Goal: Information Seeking & Learning: Understand process/instructions

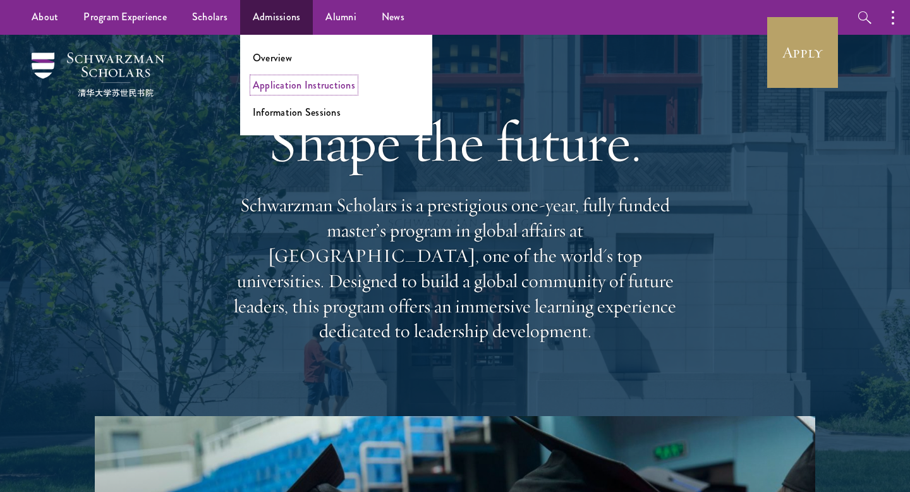
click at [265, 90] on link "Application Instructions" at bounding box center [304, 85] width 102 height 15
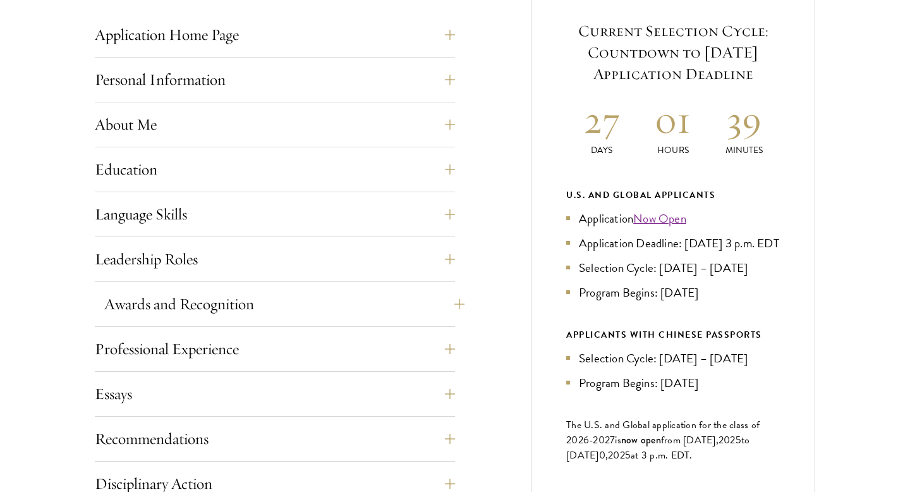
scroll to position [530, 0]
click at [250, 339] on button "Professional Experience" at bounding box center [284, 348] width 360 height 30
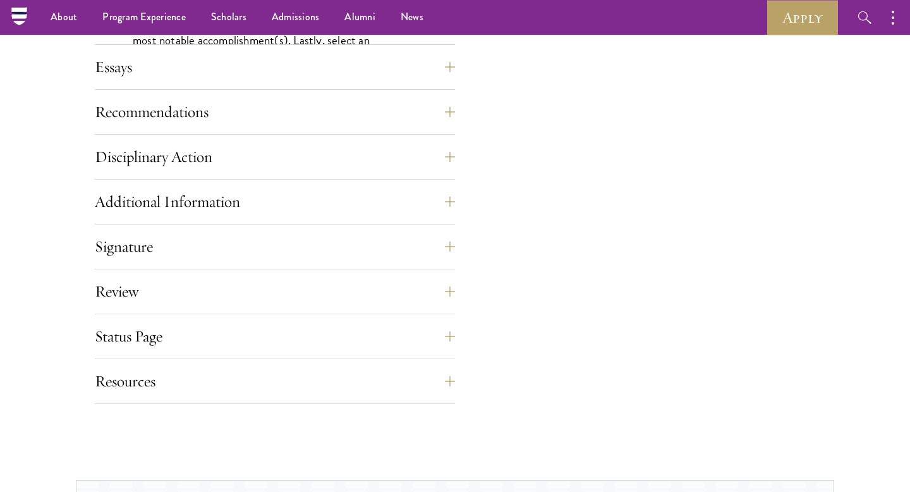
scroll to position [1231, 0]
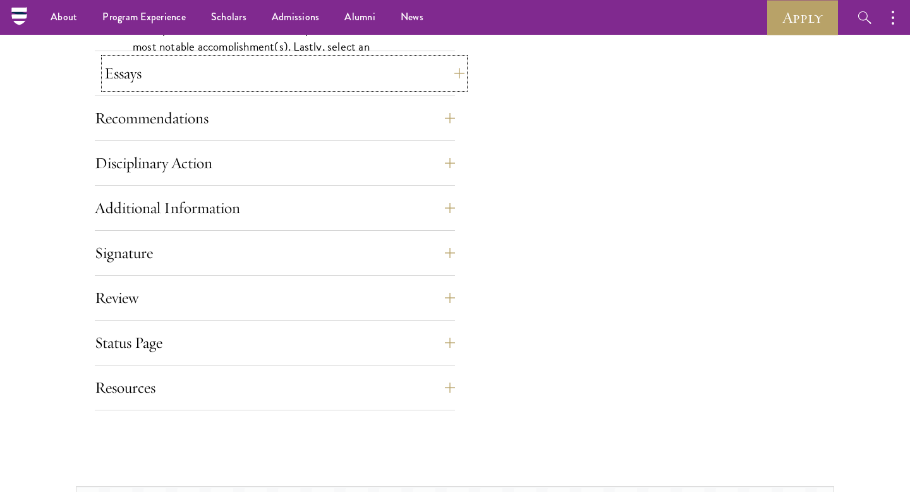
click at [130, 73] on button "Essays" at bounding box center [284, 73] width 360 height 30
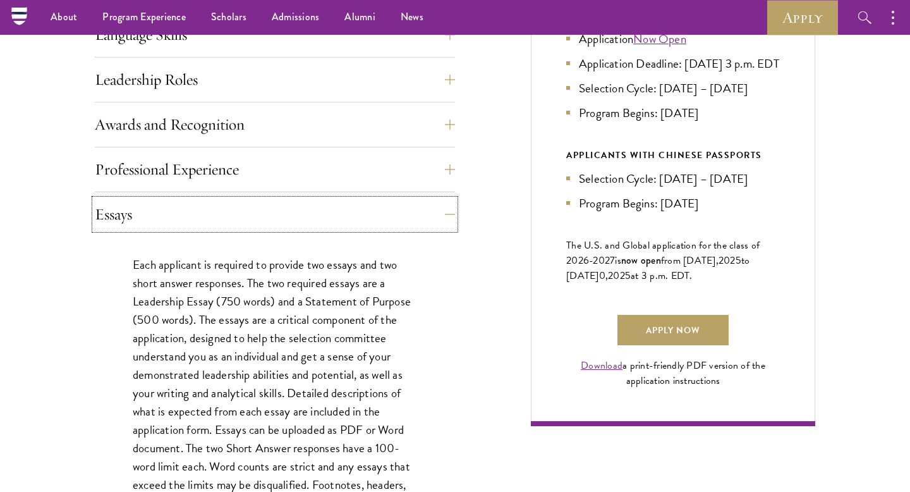
scroll to position [705, 0]
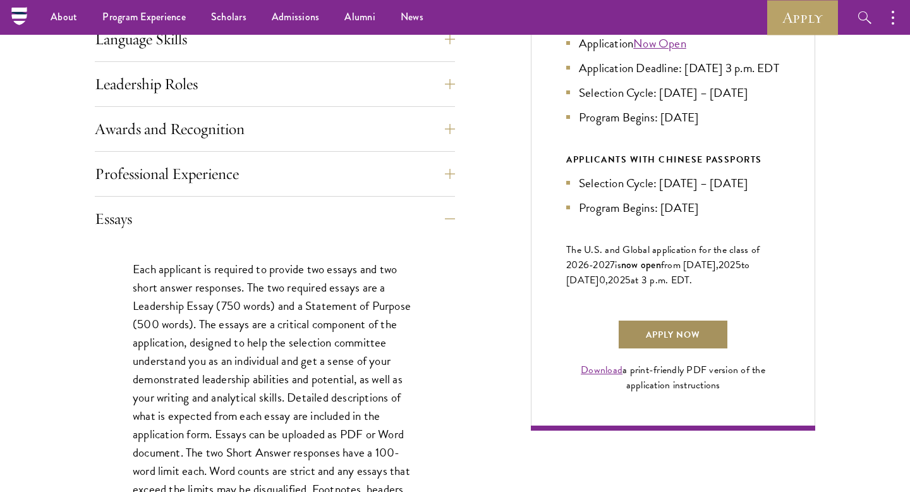
click at [633, 349] on link "Apply Now" at bounding box center [672, 334] width 111 height 30
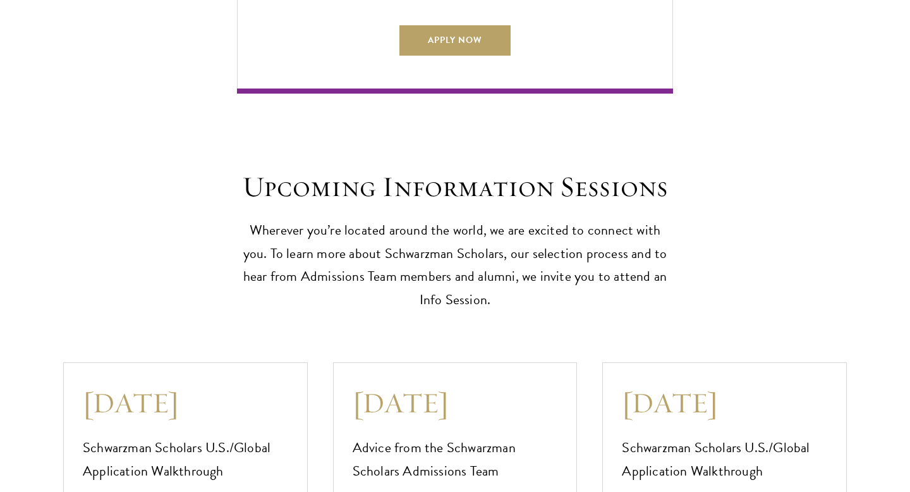
scroll to position [3404, 0]
